Goal: Task Accomplishment & Management: Use online tool/utility

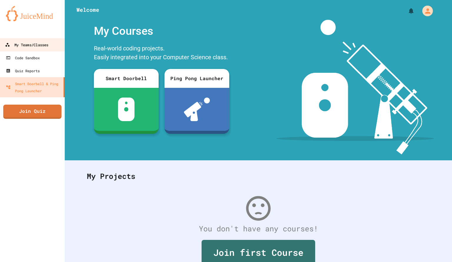
click at [34, 44] on div "My Teams/Classes" at bounding box center [26, 44] width 43 height 7
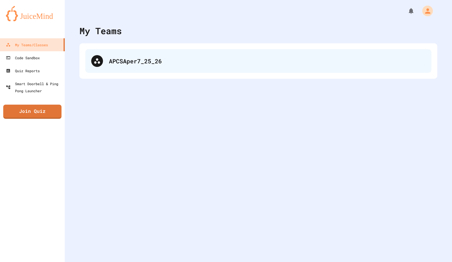
click at [94, 65] on div at bounding box center [97, 61] width 12 height 12
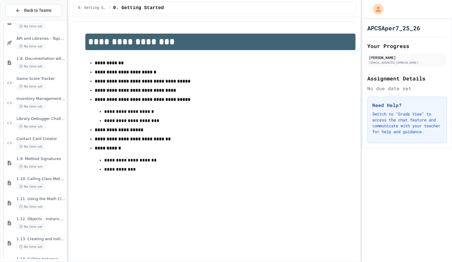
scroll to position [652, 0]
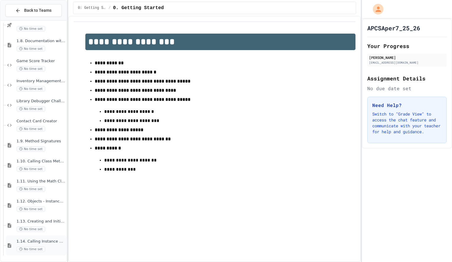
click at [51, 250] on div "No time set" at bounding box center [40, 249] width 49 height 6
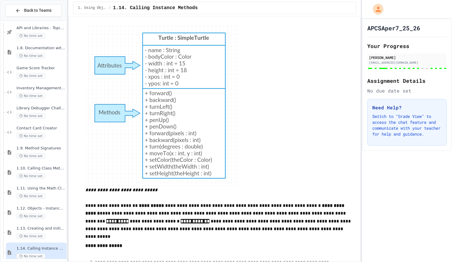
scroll to position [2029, 0]
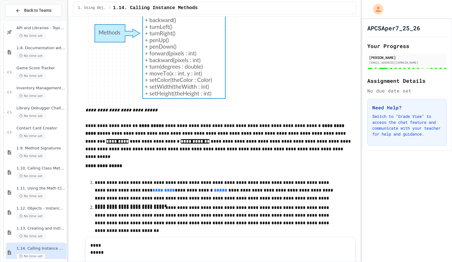
drag, startPoint x: 51, startPoint y: 250, endPoint x: 128, endPoint y: 218, distance: 82.9
click at [128, 218] on p "**********" at bounding box center [218, 215] width 247 height 23
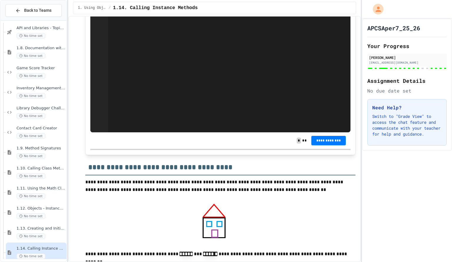
scroll to position [4969, 0]
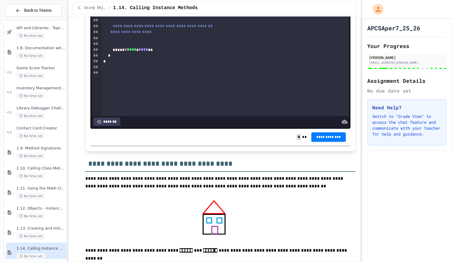
drag, startPoint x: 128, startPoint y: 218, endPoint x: 112, endPoint y: 143, distance: 76.1
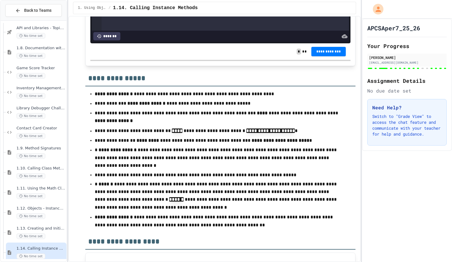
scroll to position [5518, 0]
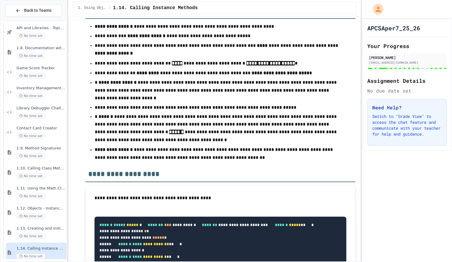
scroll to position [5583, 0]
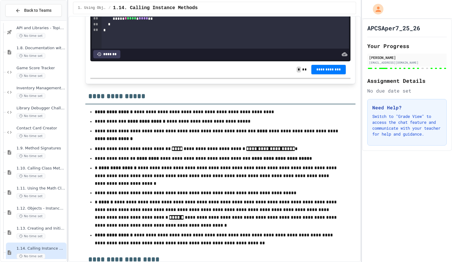
scroll to position [5494, 0]
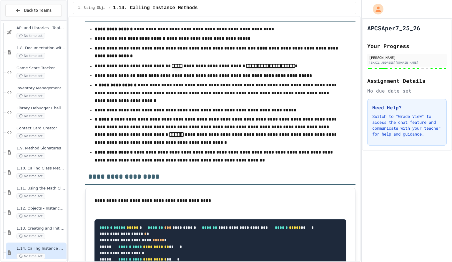
scroll to position [107, 0]
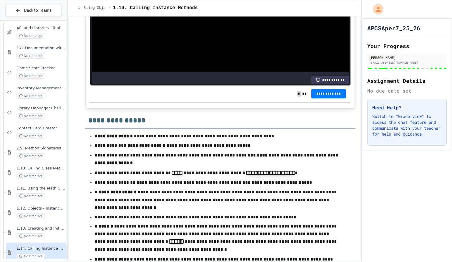
scroll to position [5458, 0]
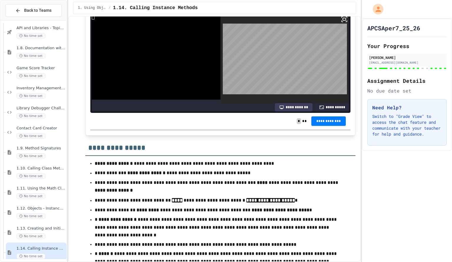
scroll to position [107, 0]
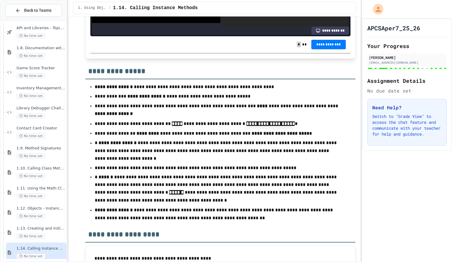
scroll to position [5525, 0]
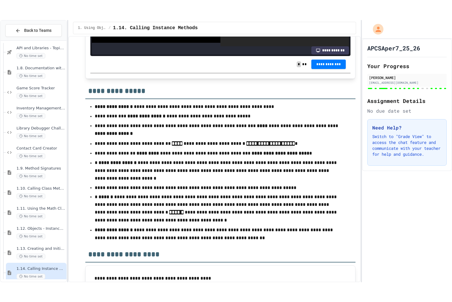
scroll to position [119, 0]
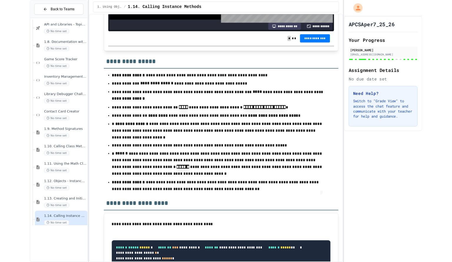
scroll to position [613, 0]
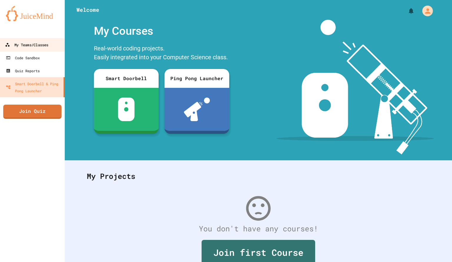
click at [41, 47] on div "My Teams/Classes" at bounding box center [26, 44] width 43 height 7
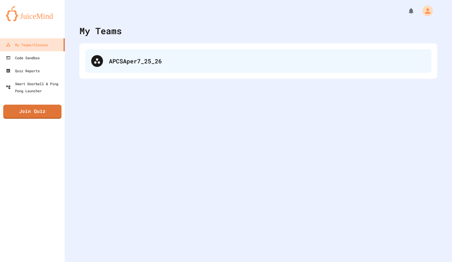
click at [134, 72] on div "APCSAper7_25_26" at bounding box center [258, 61] width 346 height 24
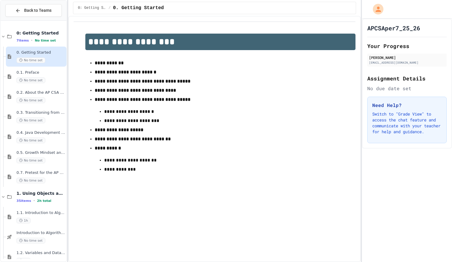
click at [134, 72] on strong "**********" at bounding box center [126, 72] width 62 height 4
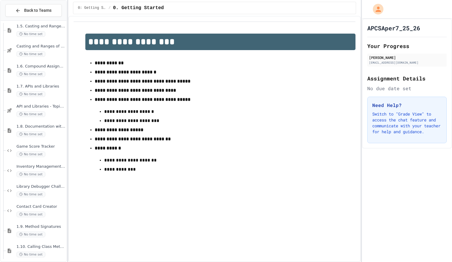
scroll to position [652, 0]
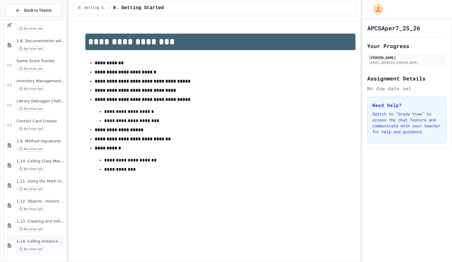
click at [41, 240] on span "1.14. Calling Instance Methods" at bounding box center [40, 241] width 49 height 5
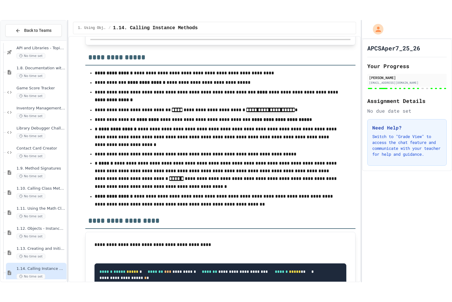
scroll to position [20, 0]
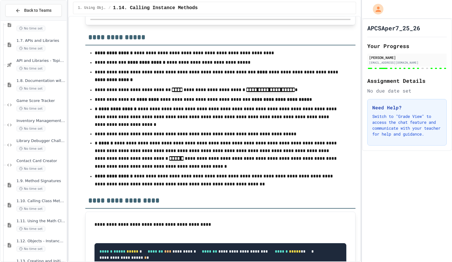
scroll to position [95, 0]
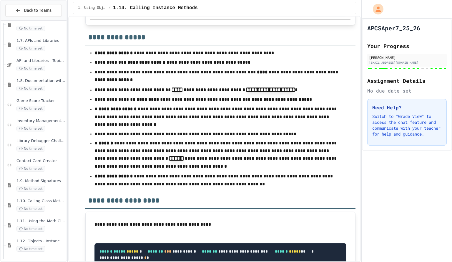
scroll to position [5588, 0]
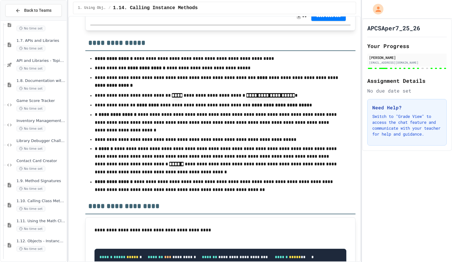
scroll to position [96, 0]
drag, startPoint x: 116, startPoint y: 82, endPoint x: 177, endPoint y: 82, distance: 60.4
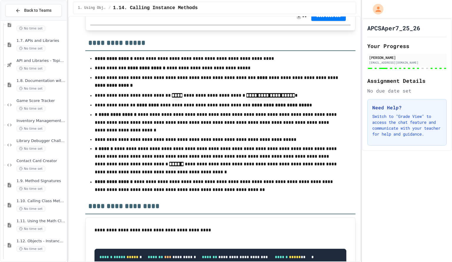
drag, startPoint x: 117, startPoint y: 107, endPoint x: 143, endPoint y: 107, distance: 25.9
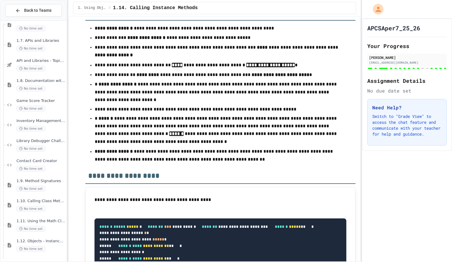
scroll to position [5583, 0]
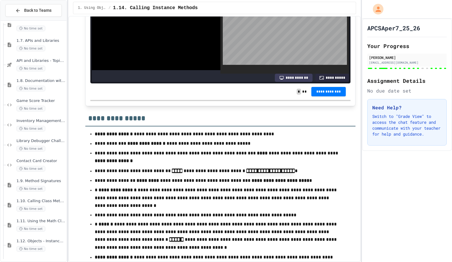
scroll to position [5472, 0]
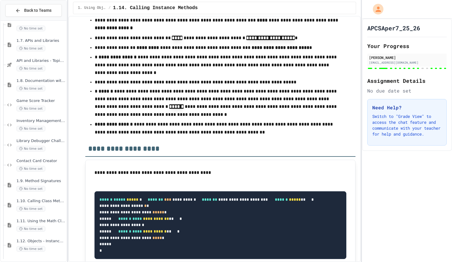
scroll to position [117, 0]
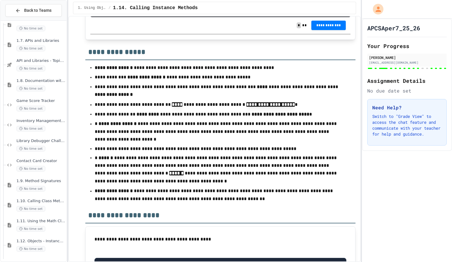
scroll to position [5536, 0]
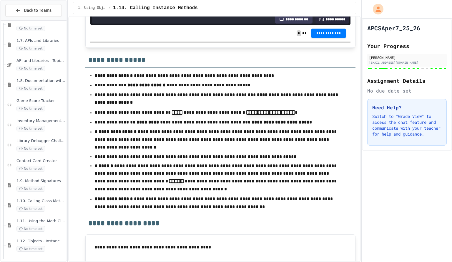
scroll to position [167, 0]
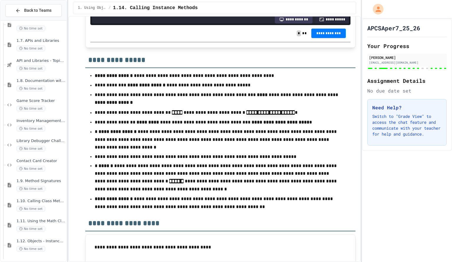
scroll to position [161, 0]
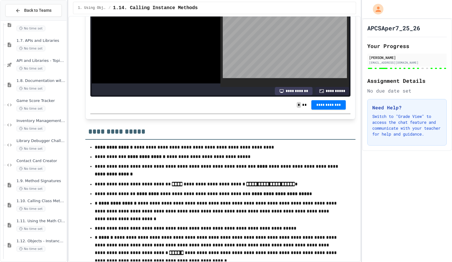
scroll to position [5465, 0]
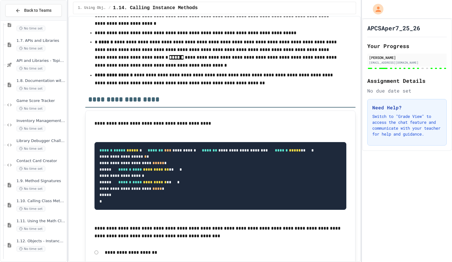
scroll to position [5660, 0]
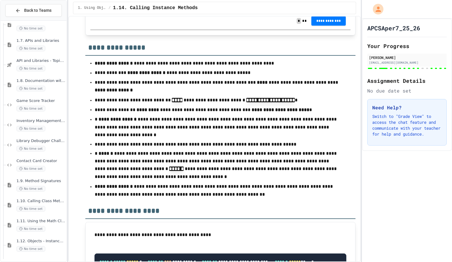
scroll to position [5613, 0]
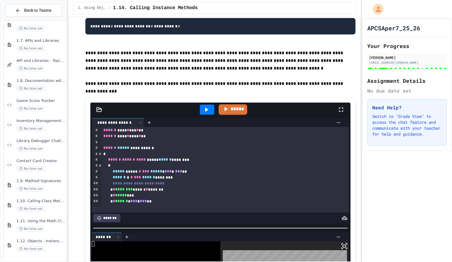
scroll to position [5220, 0]
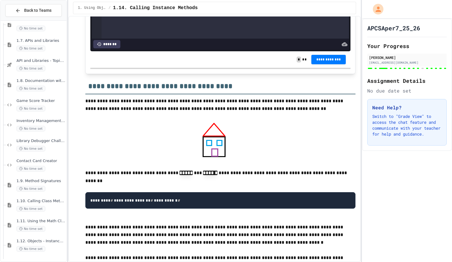
scroll to position [5046, 0]
